Goal: Transaction & Acquisition: Purchase product/service

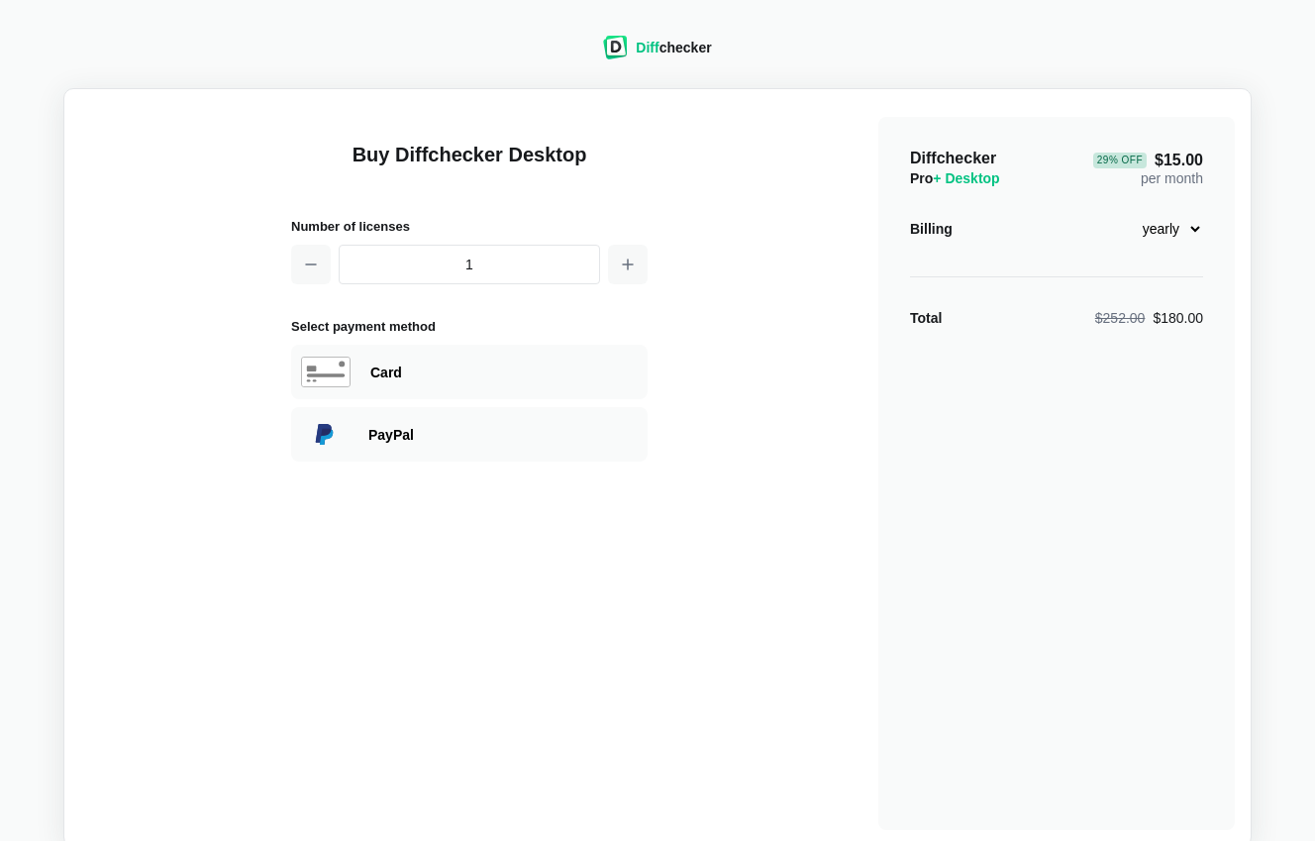
click at [1150, 221] on select "monthly yearly" at bounding box center [1160, 229] width 85 height 34
click at [1118, 212] on select "monthly yearly" at bounding box center [1160, 229] width 85 height 34
click at [1163, 235] on select "monthly yearly" at bounding box center [1160, 229] width 85 height 34
click at [1185, 221] on select "monthly yearly" at bounding box center [1160, 229] width 85 height 34
select select "desktop-yearly-180"
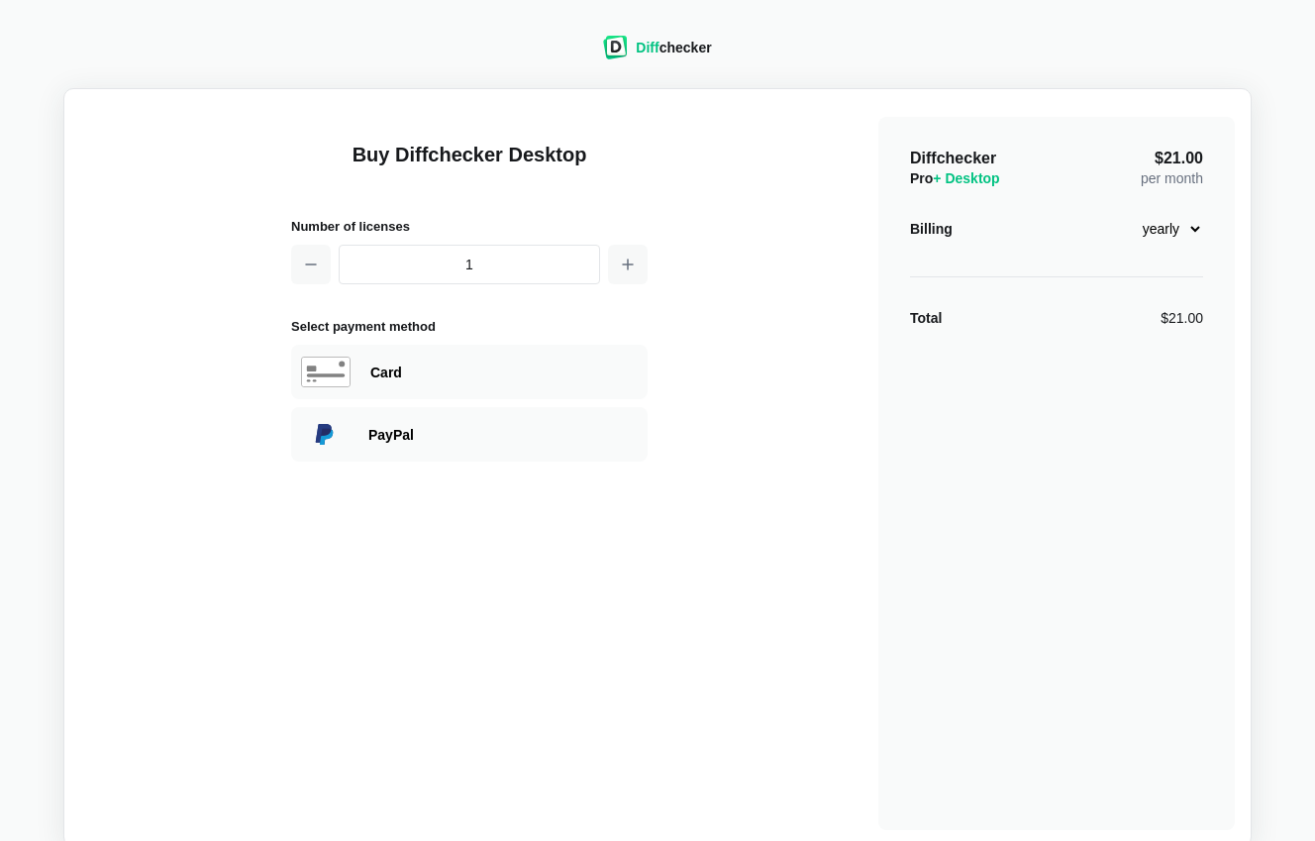
click at [1118, 212] on select "monthly yearly" at bounding box center [1160, 229] width 85 height 34
click at [436, 443] on div "PayPal" at bounding box center [502, 435] width 269 height 20
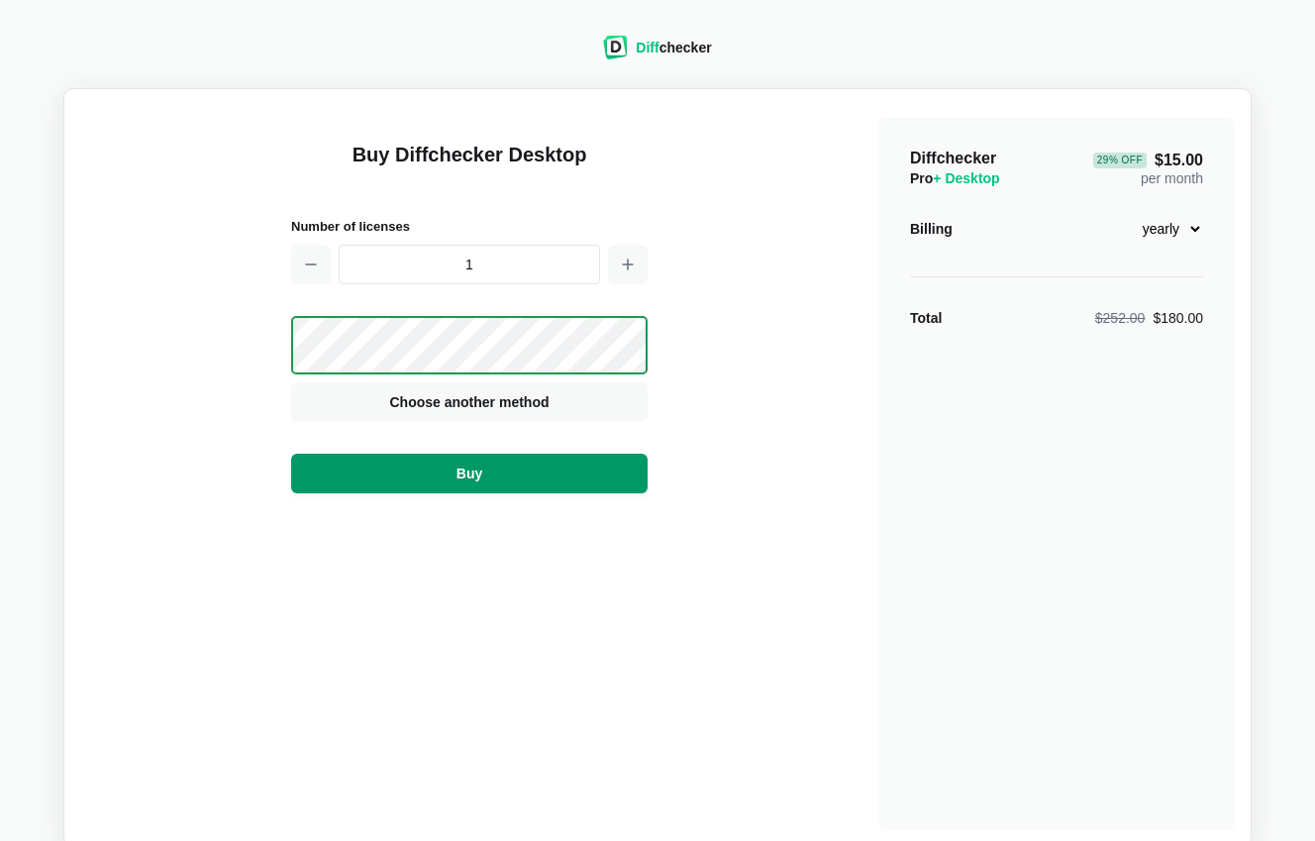
click at [507, 467] on button "Buy" at bounding box center [469, 474] width 357 height 40
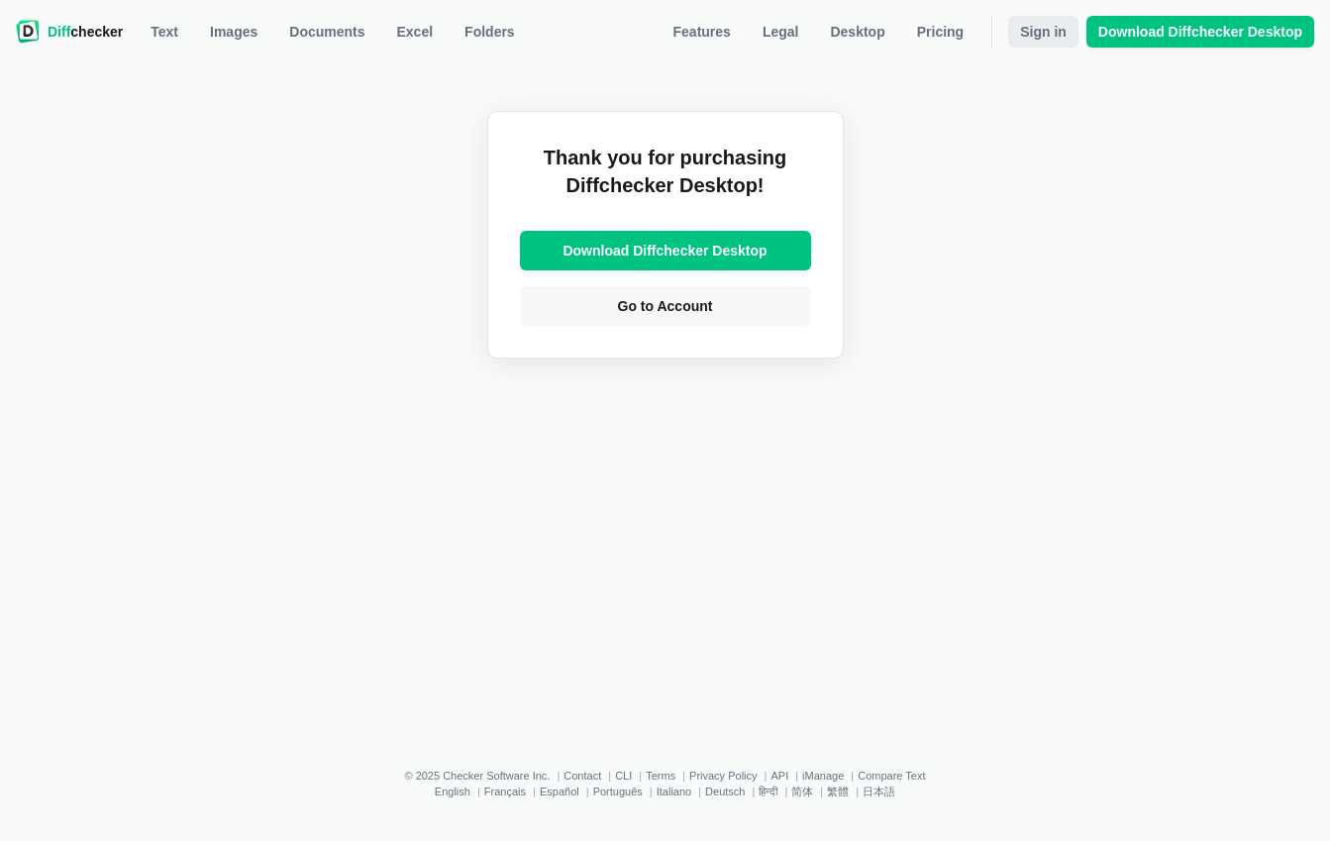
click at [1034, 36] on span "Sign in" at bounding box center [1043, 32] width 54 height 20
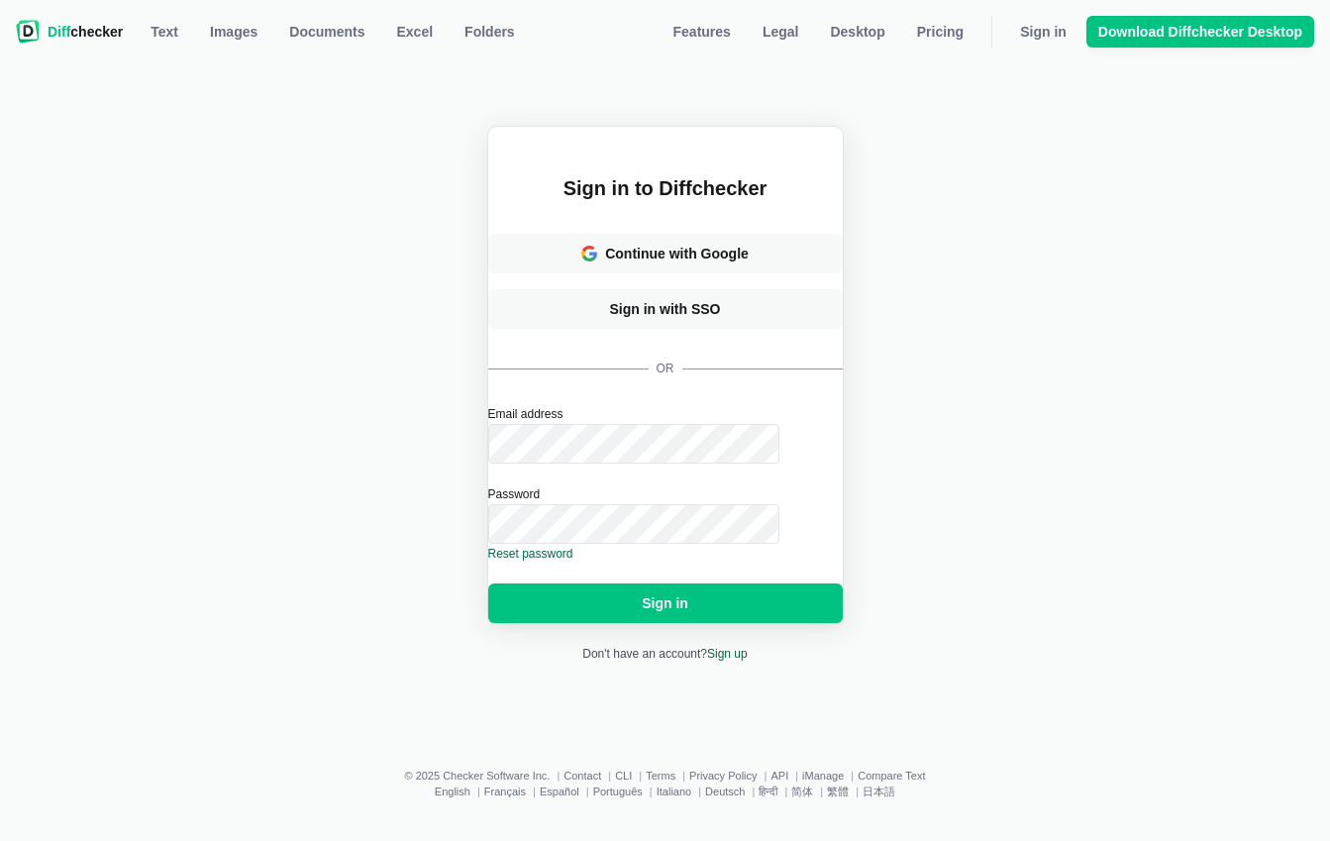
click at [1119, 316] on div "Sign in to Diffchecker Continue with Google Sign in with SSO or Email address P…" at bounding box center [665, 394] width 1306 height 647
click at [1141, 228] on div "Sign in to Diffchecker Continue with Google Sign in with SSO or Email address P…" at bounding box center [665, 394] width 1306 height 647
click at [1186, 32] on span "Download Diffchecker Desktop" at bounding box center [1200, 32] width 212 height 20
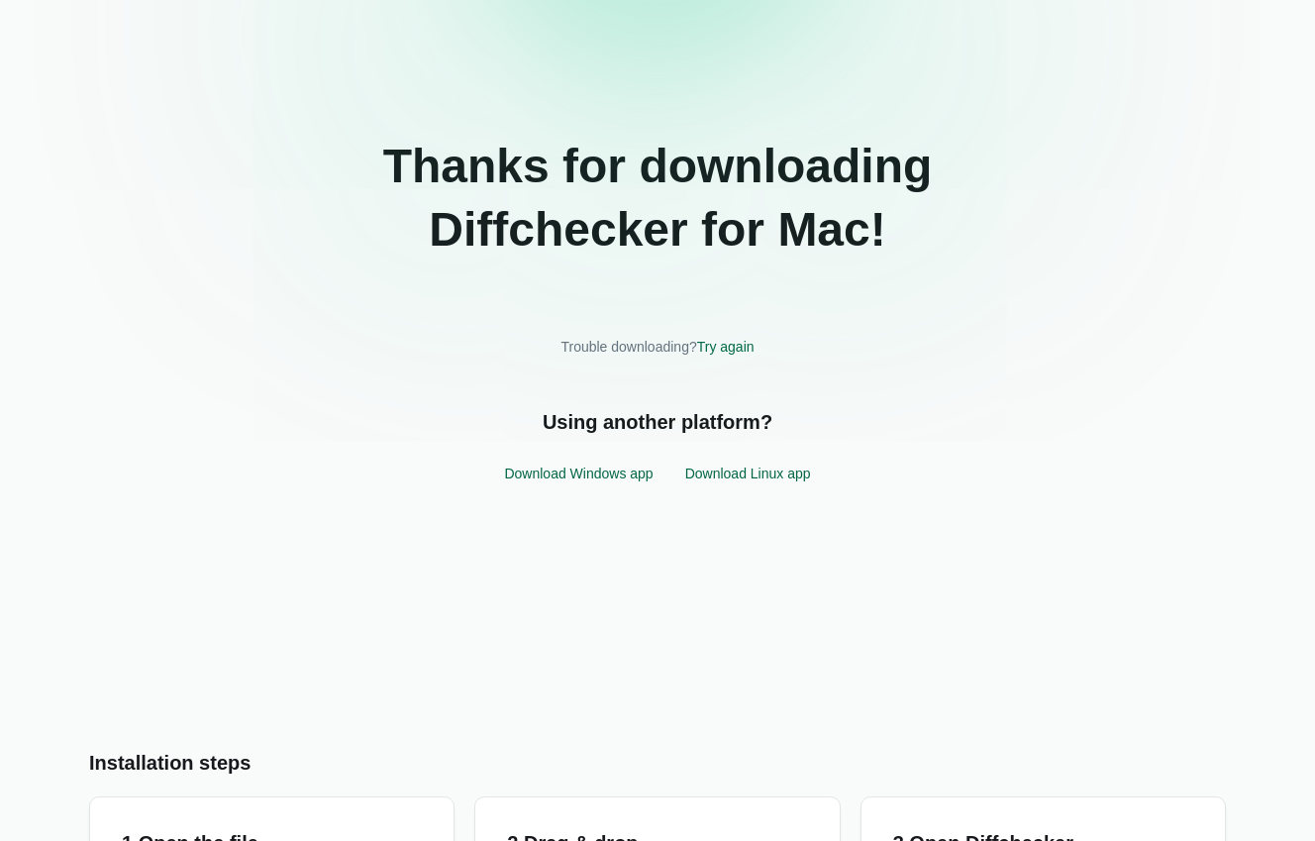
scroll to position [253, 0]
